Goal: Transaction & Acquisition: Purchase product/service

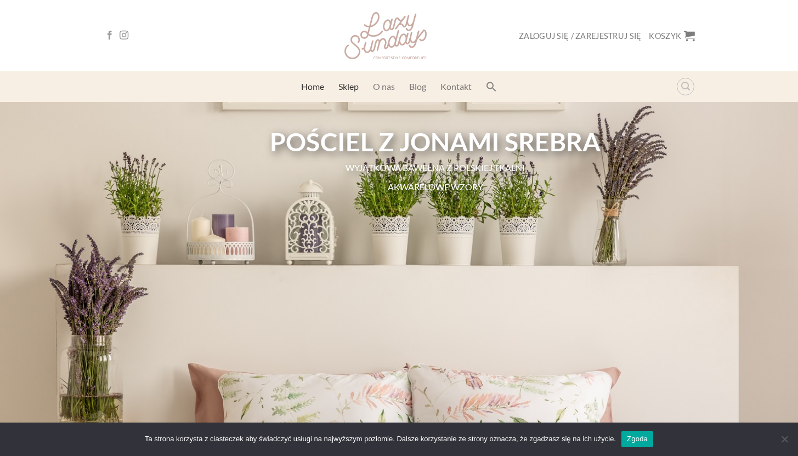
click at [349, 87] on link "Sklep" at bounding box center [348, 87] width 20 height 20
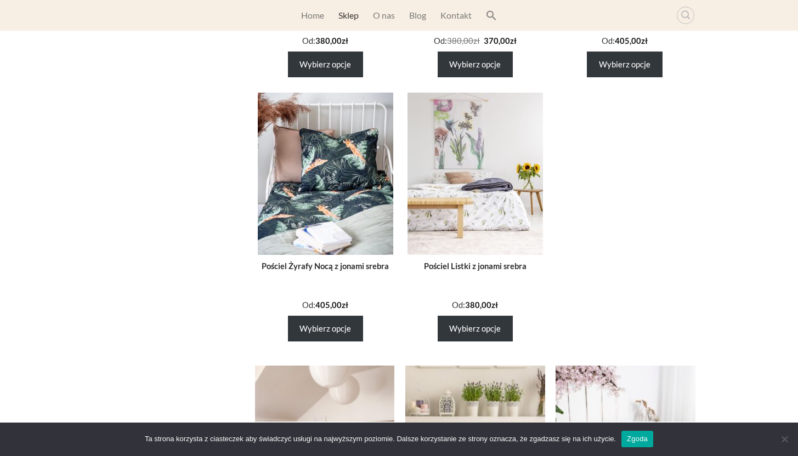
scroll to position [615, 0]
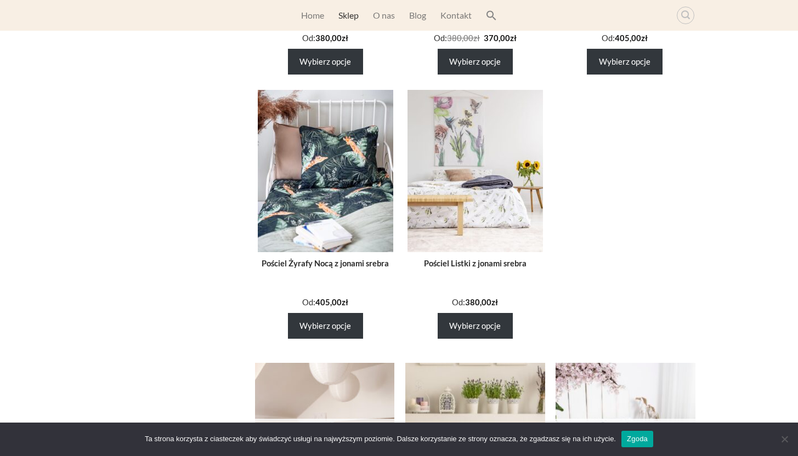
click at [485, 190] on img at bounding box center [474, 171] width 135 height 162
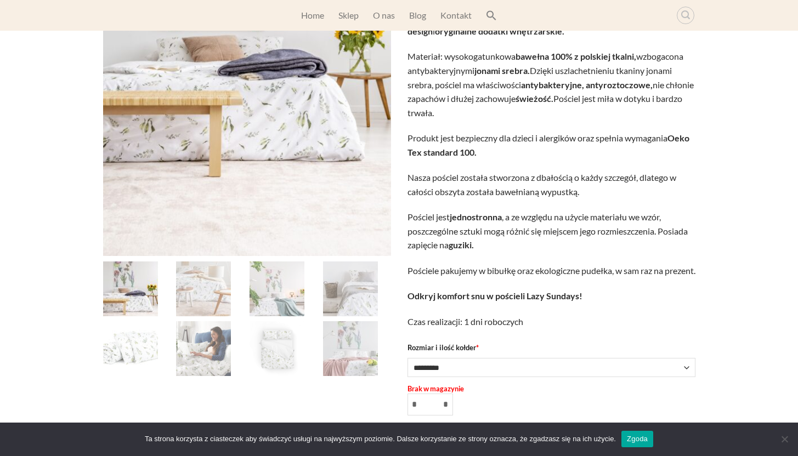
scroll to position [316, 0]
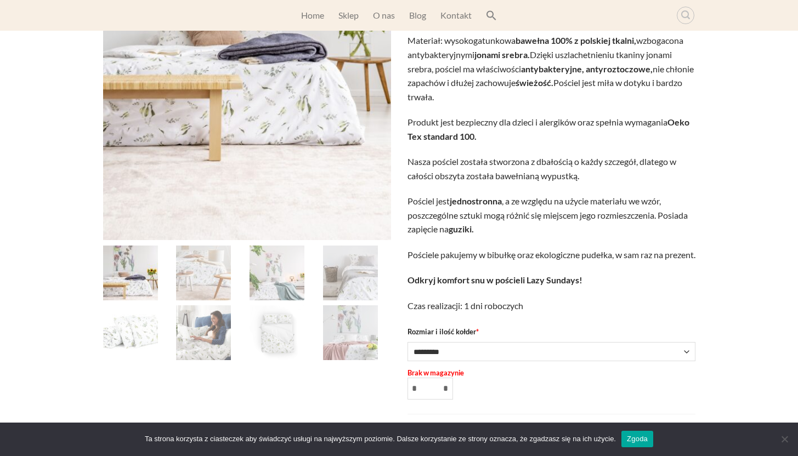
click at [287, 336] on img at bounding box center [276, 332] width 55 height 55
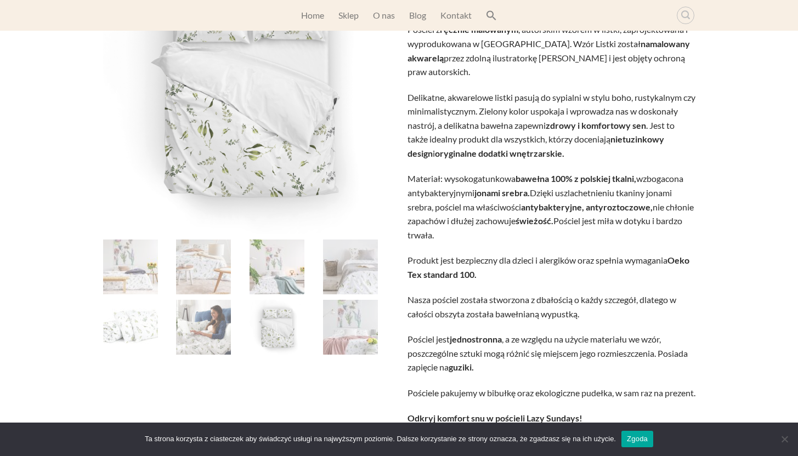
scroll to position [196, 0]
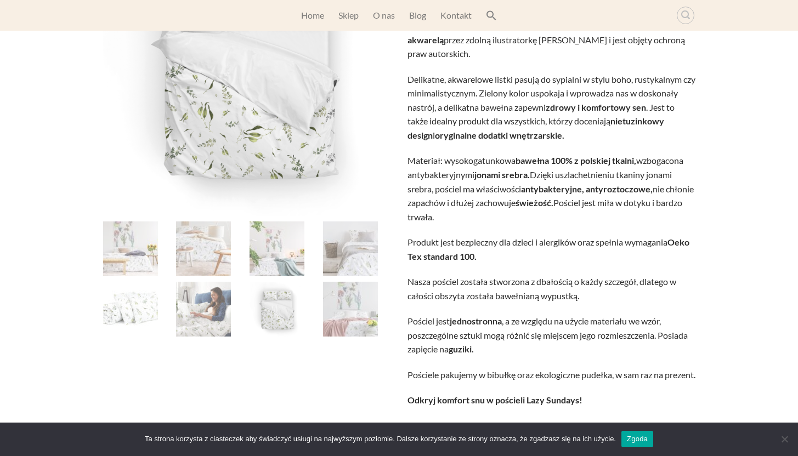
click at [326, 248] on img at bounding box center [350, 248] width 55 height 55
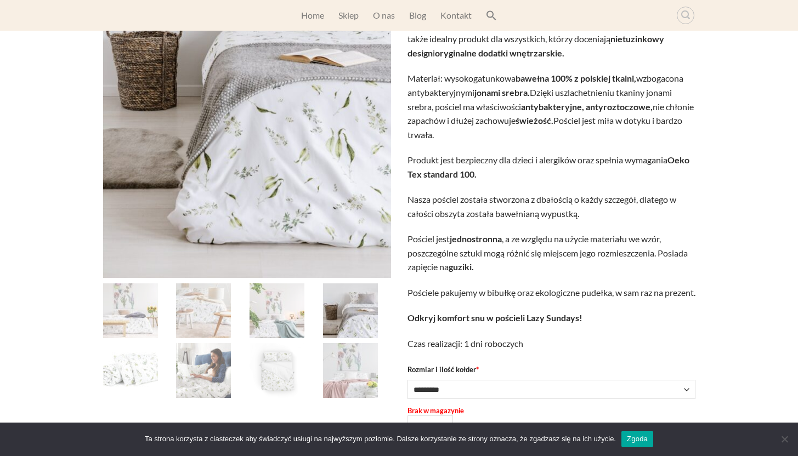
scroll to position [0, 0]
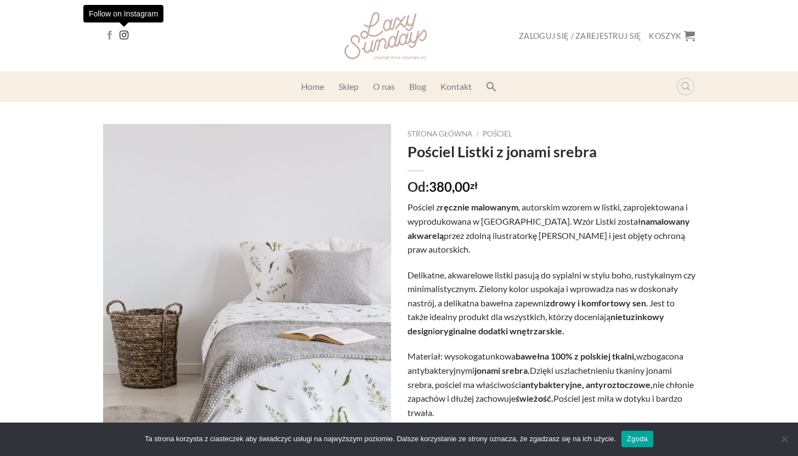
click at [122, 31] on icon "Follow on Instagram" at bounding box center [124, 35] width 9 height 11
